Goal: Task Accomplishment & Management: Manage account settings

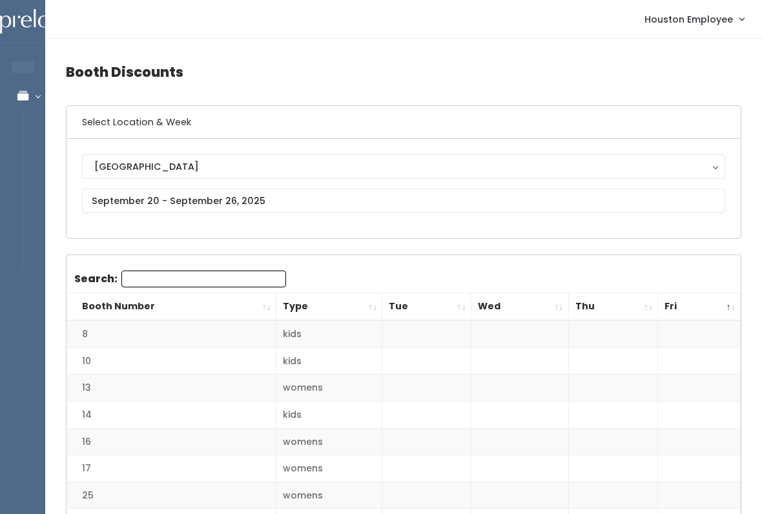
click at [25, 100] on icon at bounding box center [22, 95] width 45 height 11
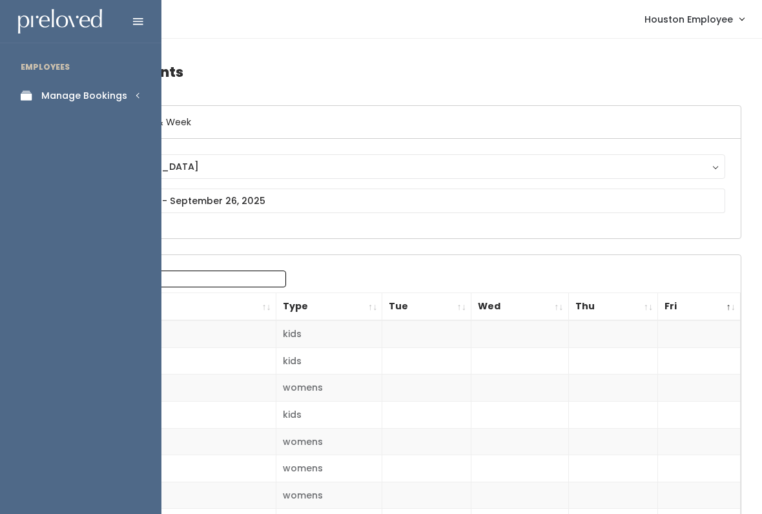
click at [96, 91] on div "Manage Bookings" at bounding box center [84, 96] width 86 height 14
click at [106, 216] on div "Booth Discounts" at bounding box center [80, 223] width 78 height 14
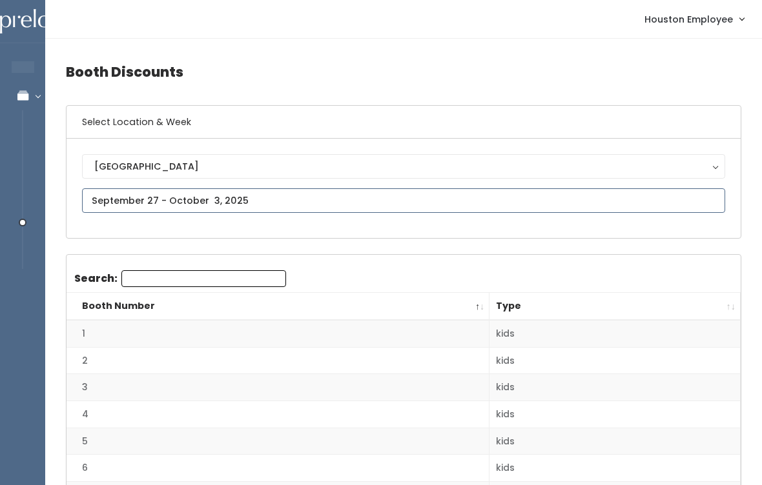
click at [390, 200] on input "text" at bounding box center [403, 200] width 643 height 25
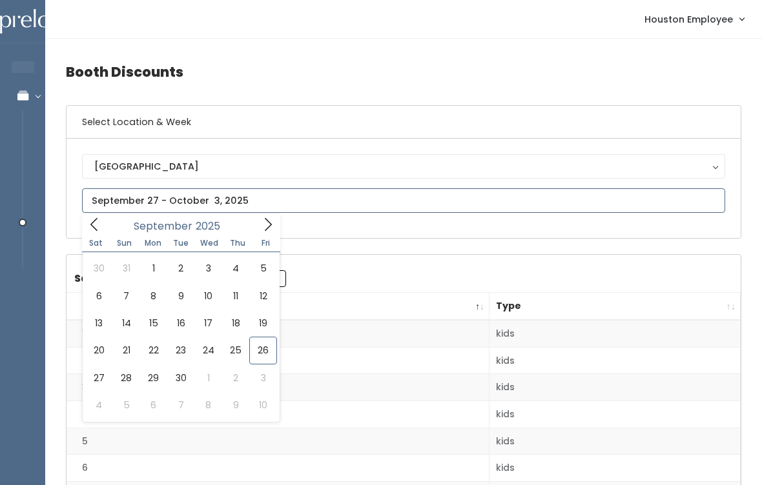
type input "September 20 to September 26"
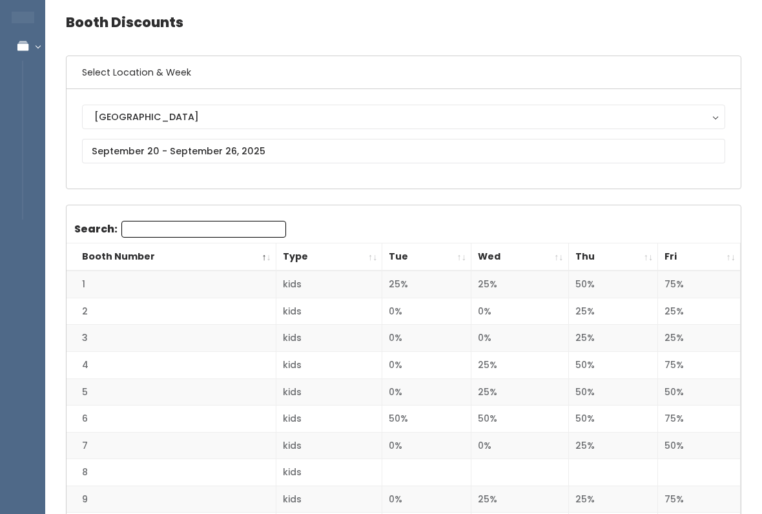
scroll to position [41, 0]
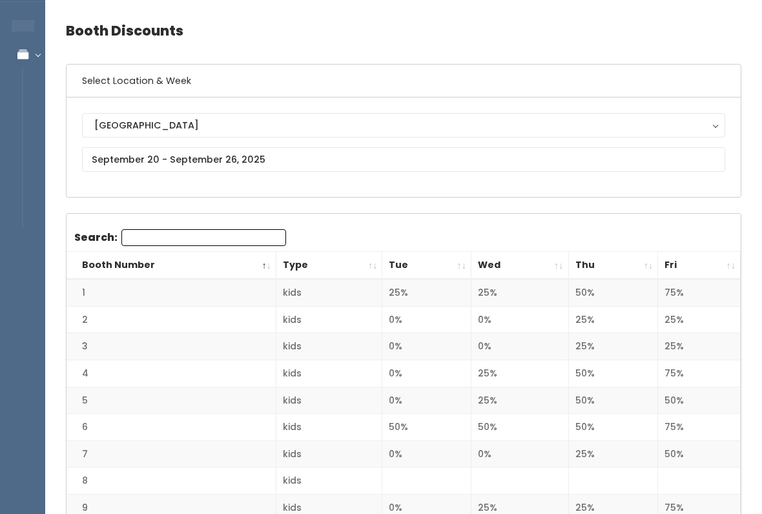
click at [724, 265] on th "Fri" at bounding box center [699, 266] width 83 height 28
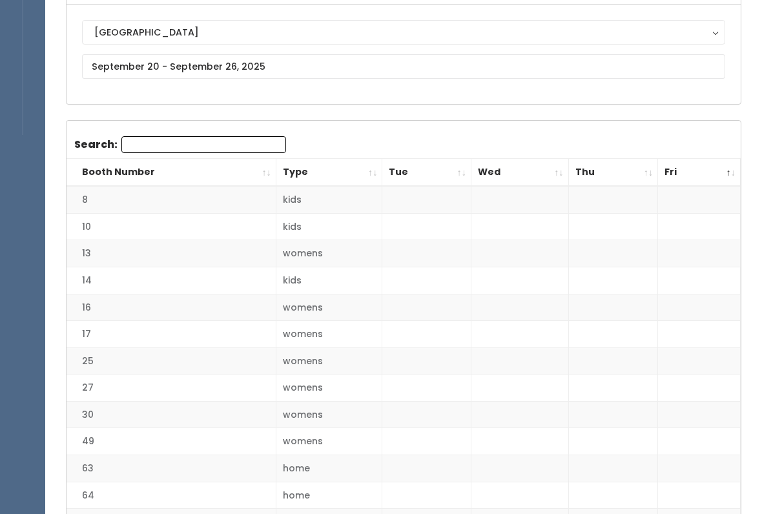
scroll to position [134, 0]
click at [718, 172] on th "Fri" at bounding box center [699, 173] width 83 height 28
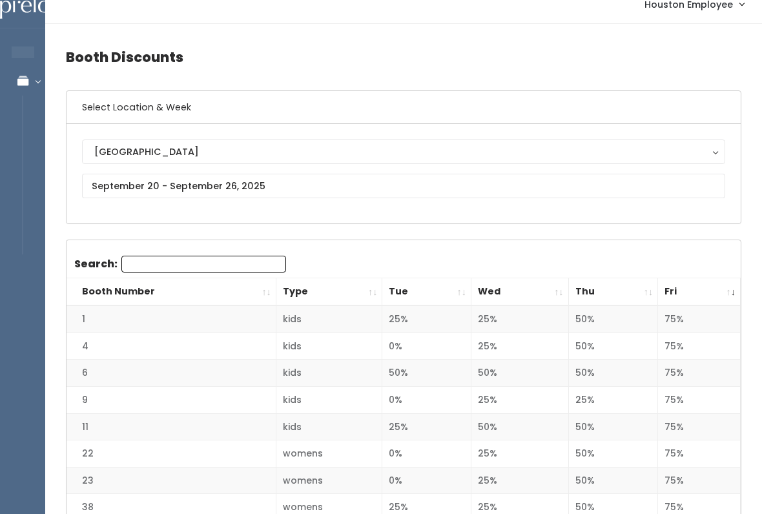
scroll to position [0, 0]
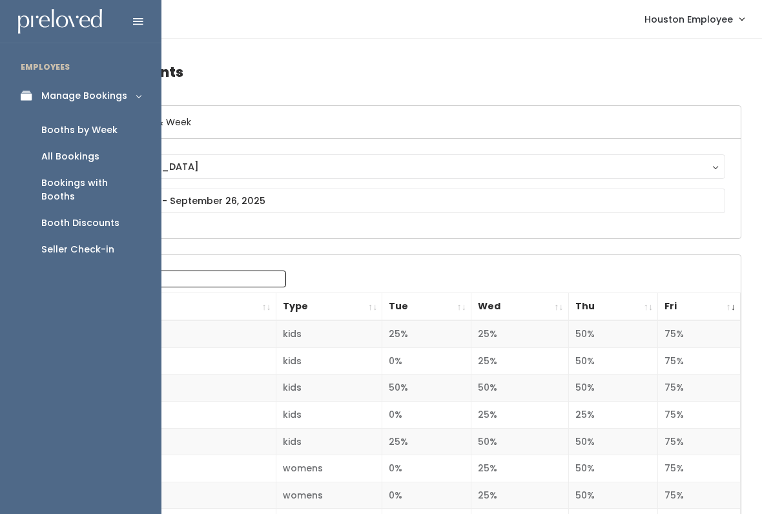
click at [32, 92] on icon at bounding box center [30, 95] width 18 height 11
click at [36, 97] on icon at bounding box center [30, 95] width 18 height 11
click at [65, 137] on link "Booths by Week" at bounding box center [80, 130] width 161 height 26
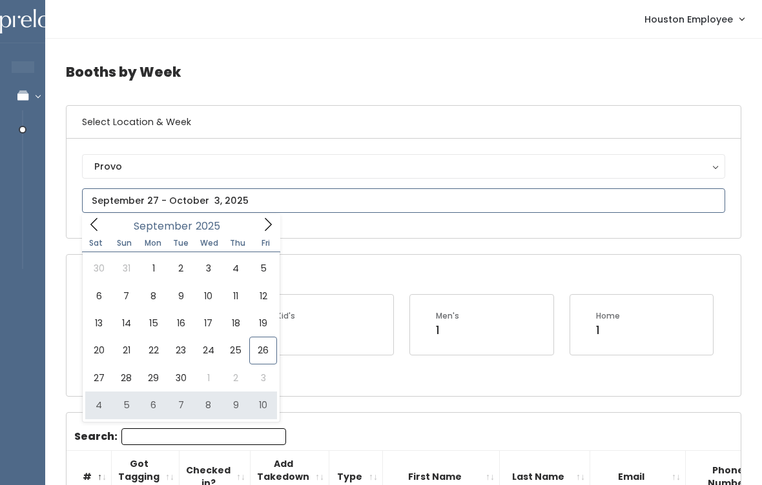
type input "October 4 to October 10"
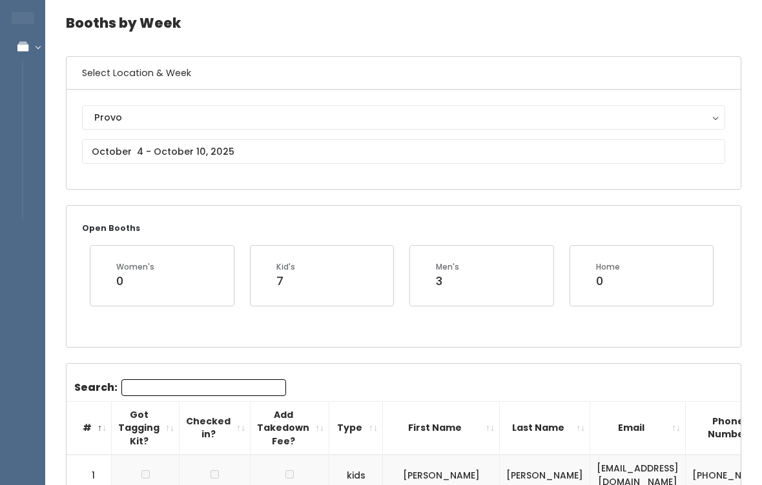
scroll to position [50, 0]
